Goal: Task Accomplishment & Management: Manage account settings

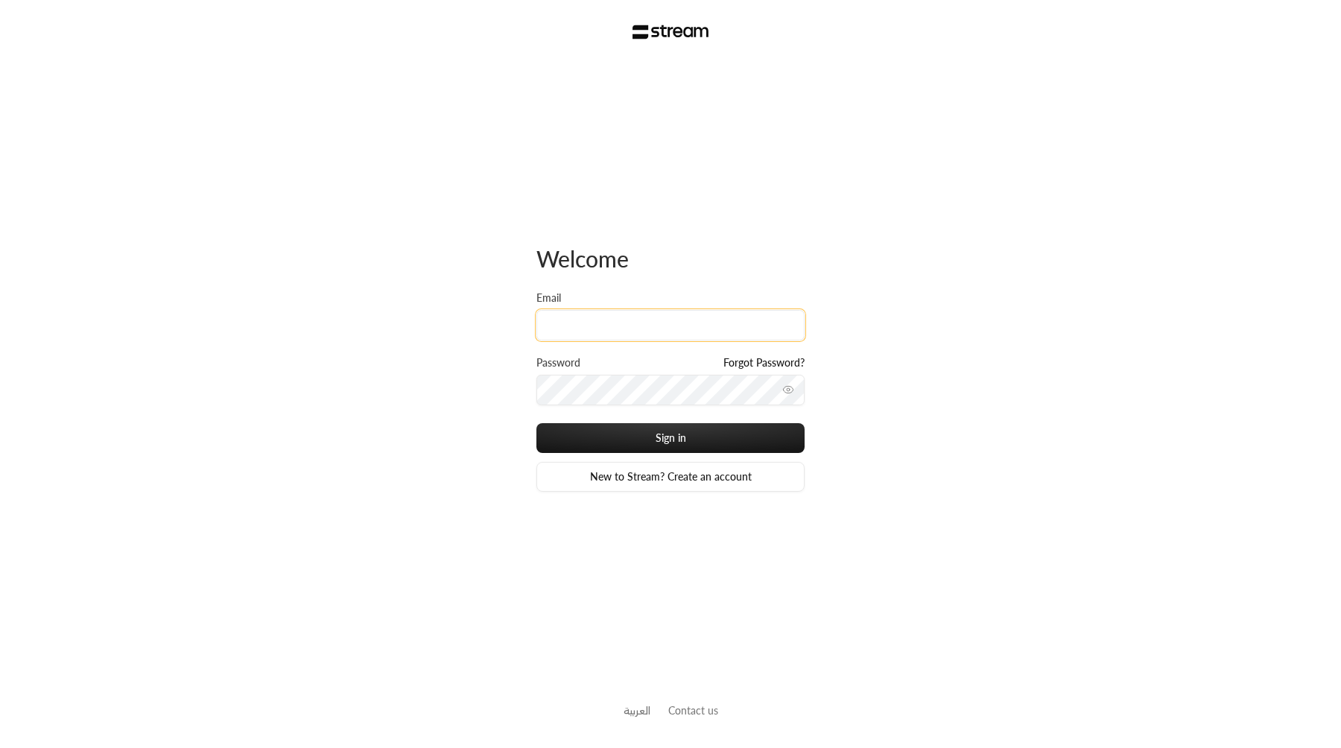
type input "[EMAIL_ADDRESS][DOMAIN_NAME]"
click at [536, 423] on button "Sign in" at bounding box center [670, 438] width 268 height 30
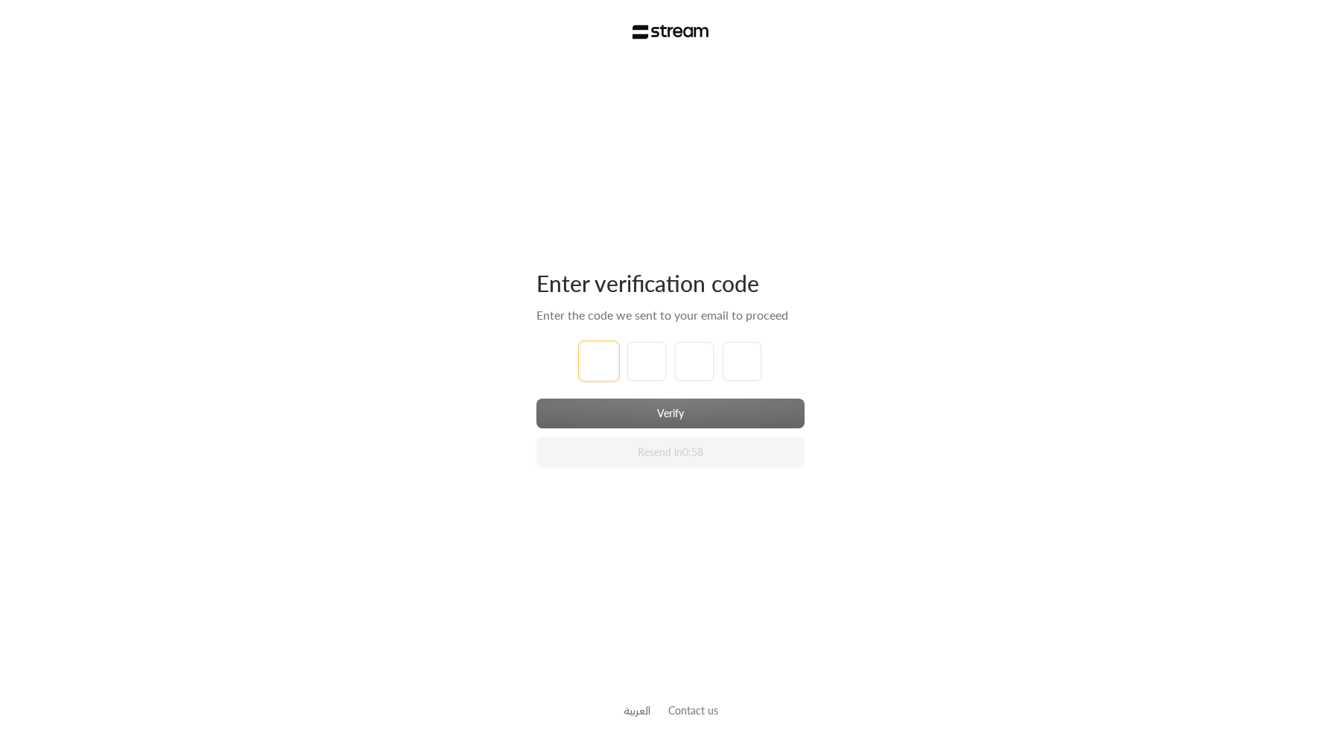
type input "1"
type input "2"
type input "3"
type input "4"
